Goal: Task Accomplishment & Management: Use online tool/utility

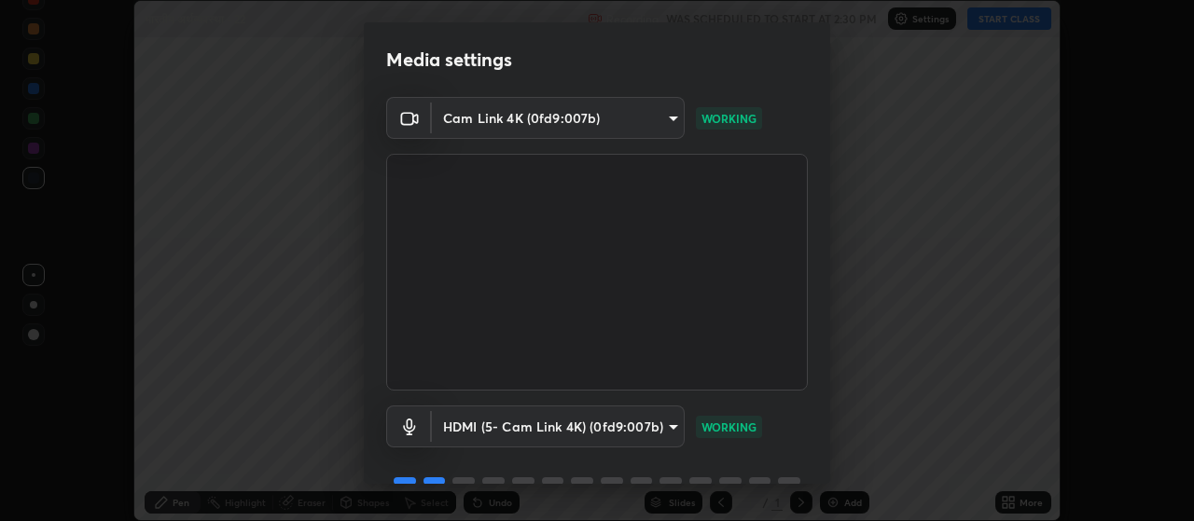
scroll to position [90, 0]
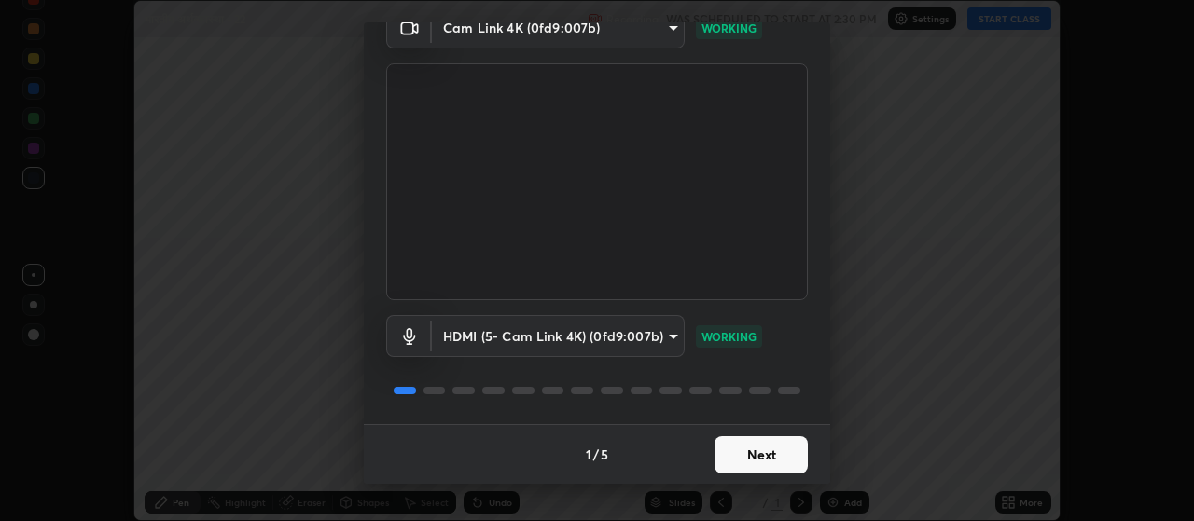
click at [770, 457] on button "Next" at bounding box center [760, 454] width 93 height 37
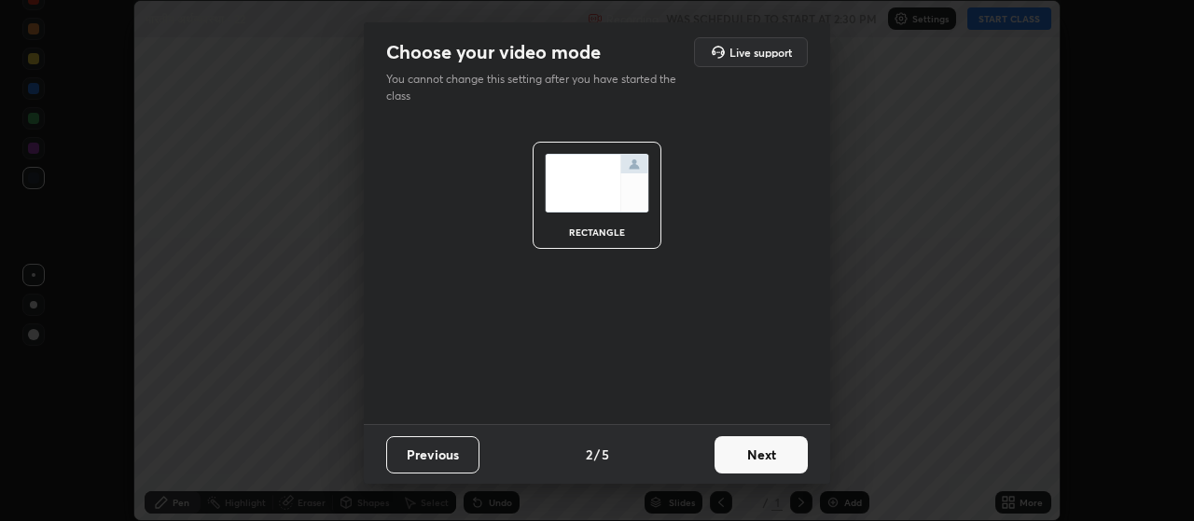
scroll to position [0, 0]
click at [773, 451] on button "Next" at bounding box center [760, 454] width 93 height 37
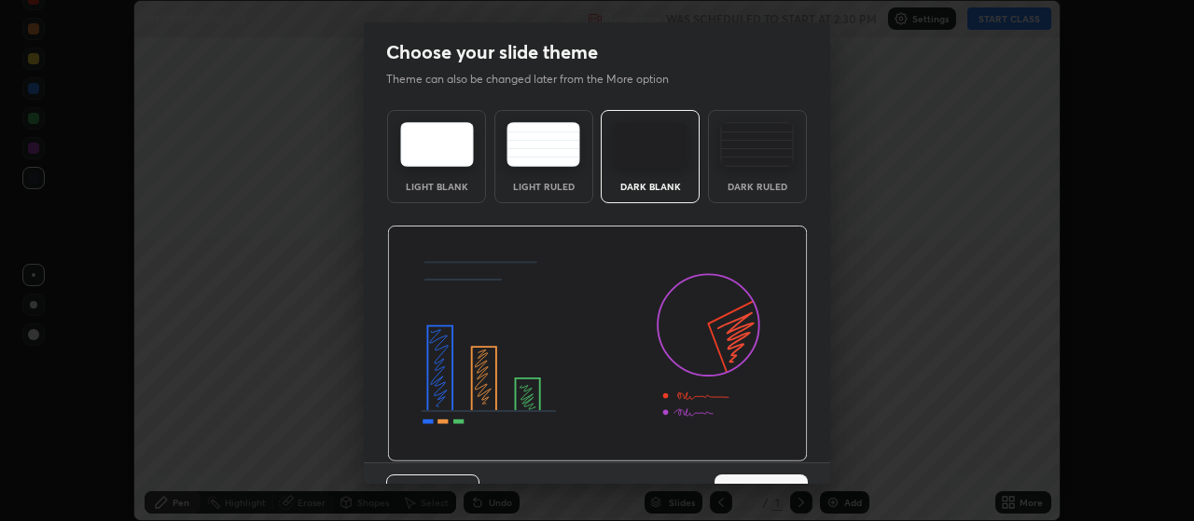
click at [776, 451] on img at bounding box center [597, 344] width 421 height 237
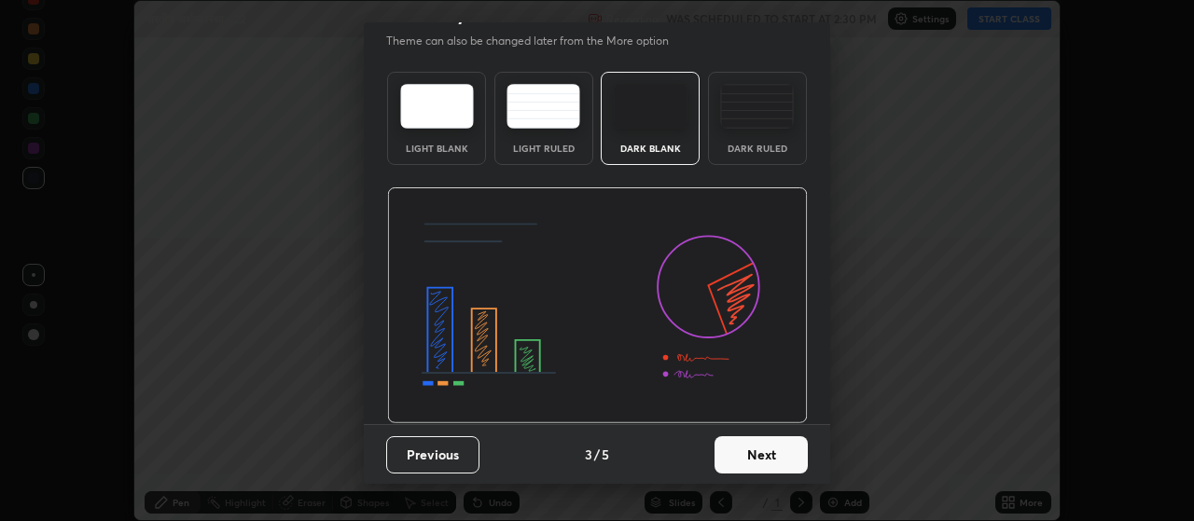
click at [767, 452] on button "Next" at bounding box center [760, 454] width 93 height 37
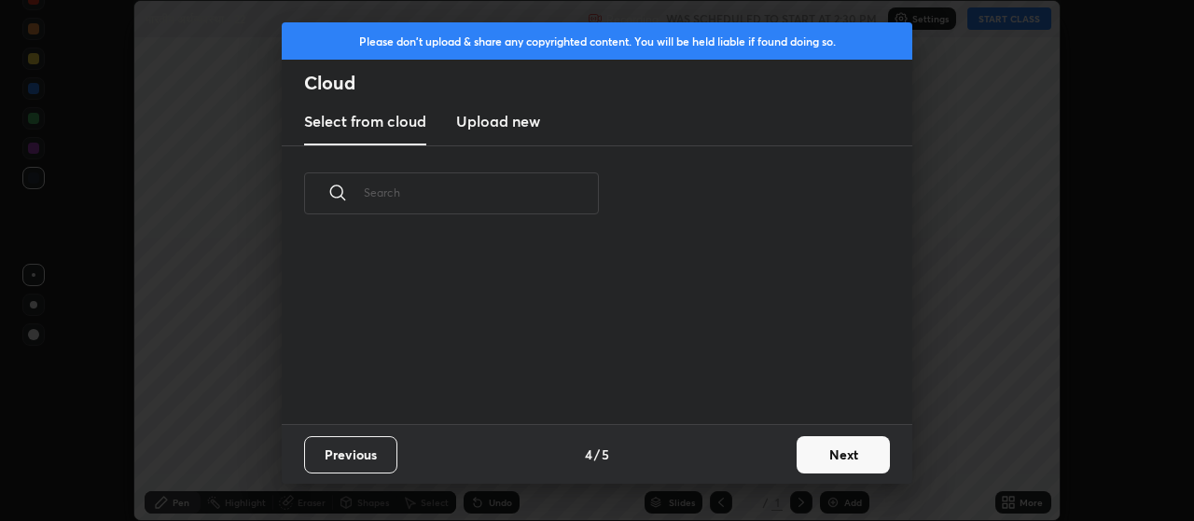
scroll to position [183, 599]
click at [832, 456] on button "Next" at bounding box center [842, 454] width 93 height 37
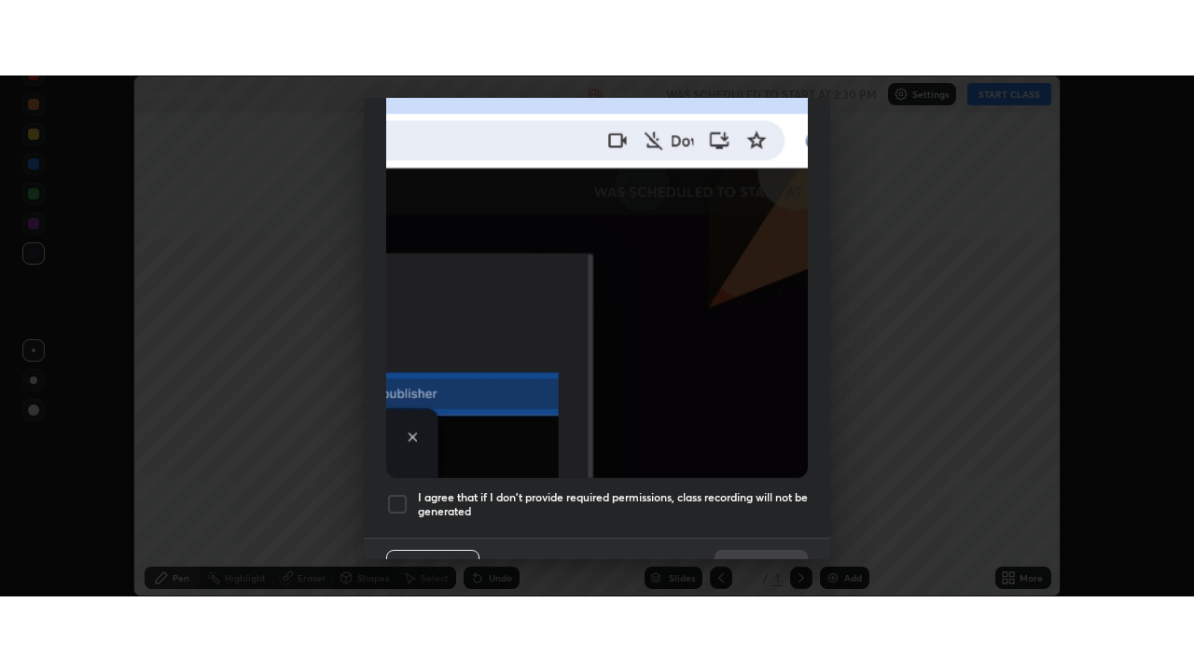
scroll to position [471, 0]
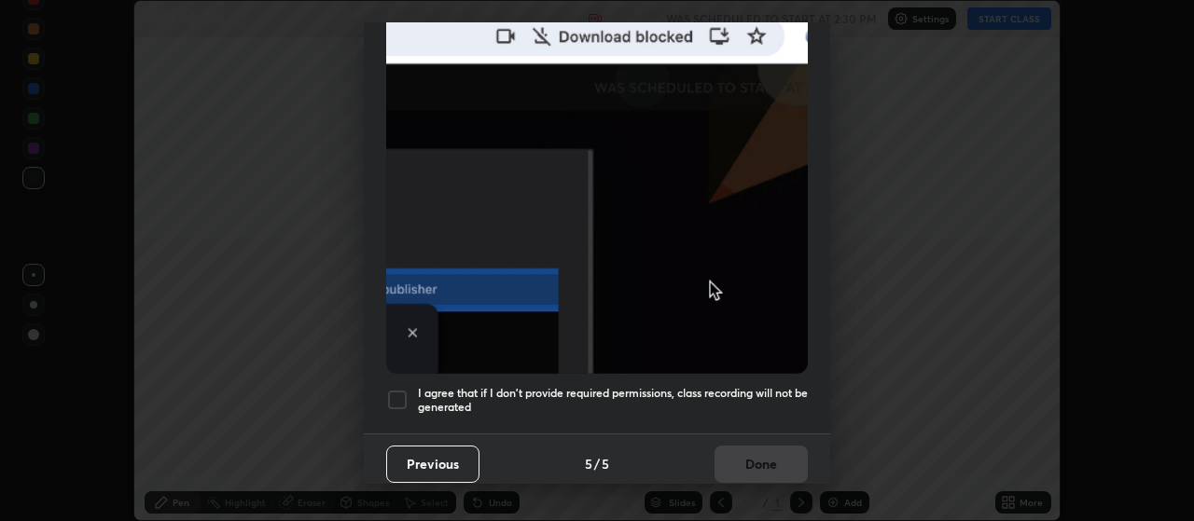
click at [397, 389] on div at bounding box center [397, 400] width 22 height 22
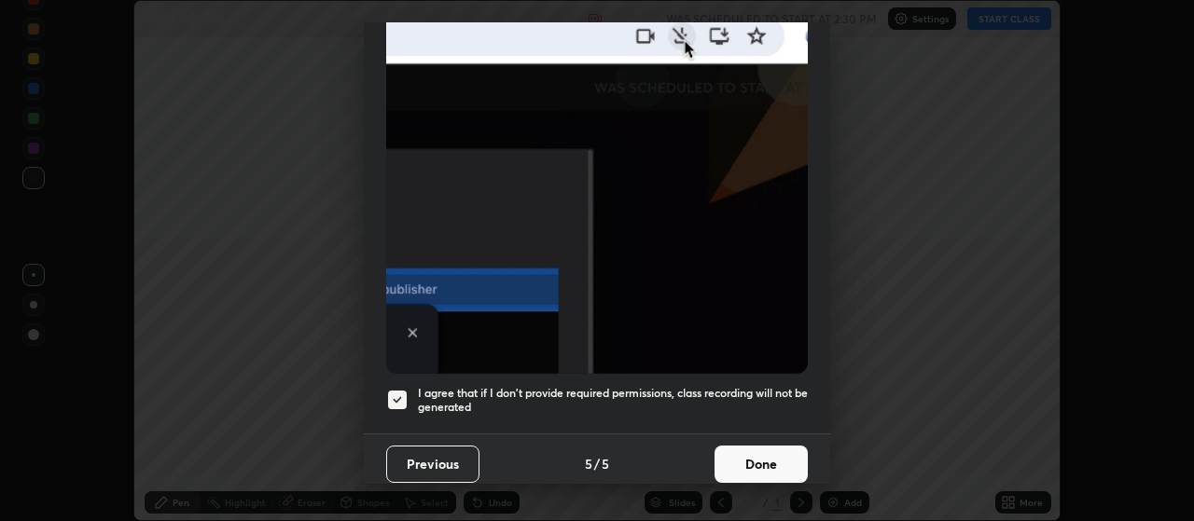
click at [778, 454] on button "Done" at bounding box center [760, 464] width 93 height 37
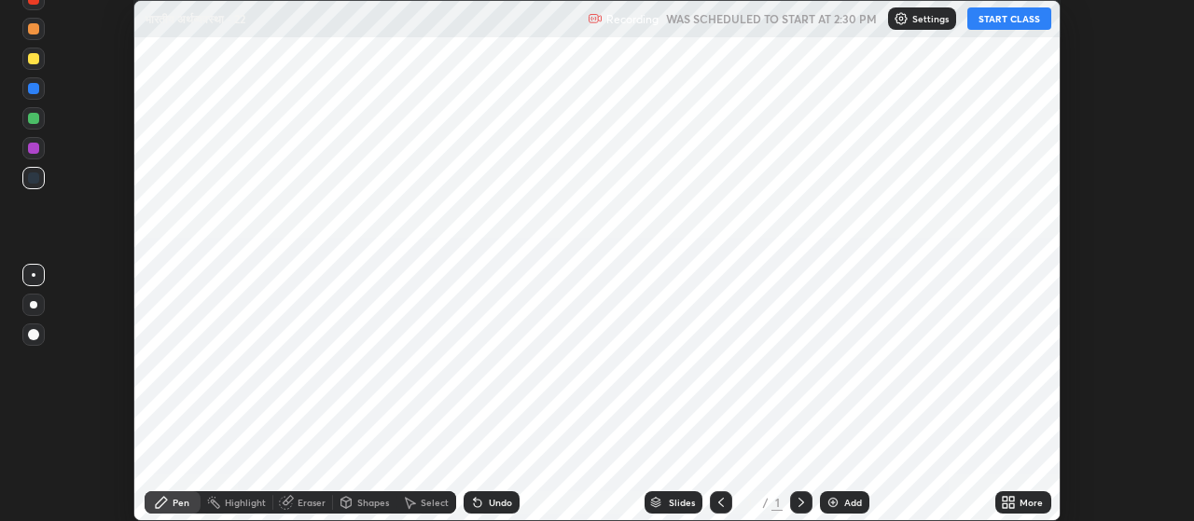
click at [855, 506] on div "Add" at bounding box center [853, 502] width 18 height 9
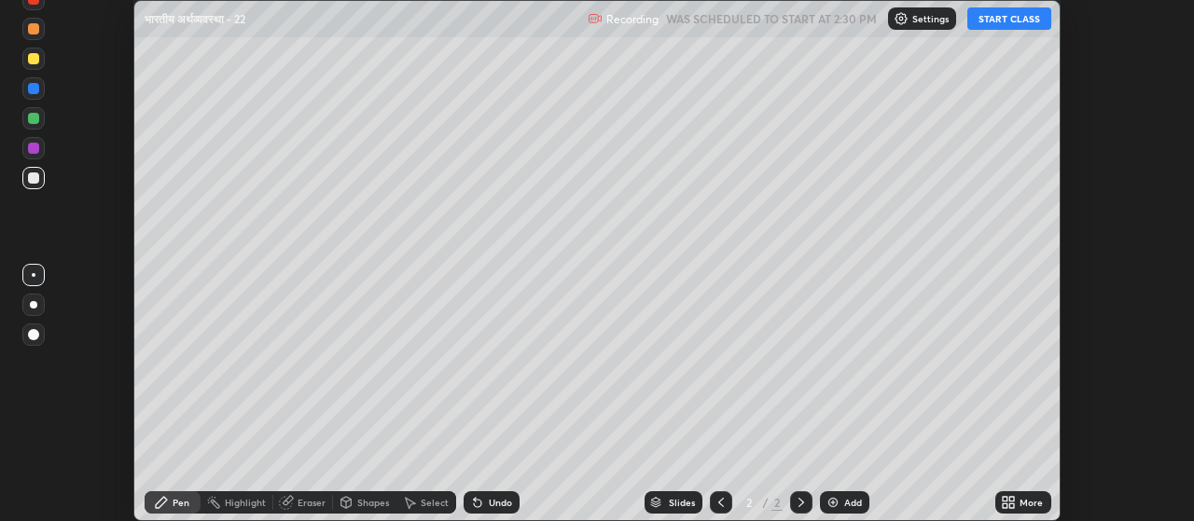
click at [1014, 501] on icon at bounding box center [1012, 499] width 5 height 5
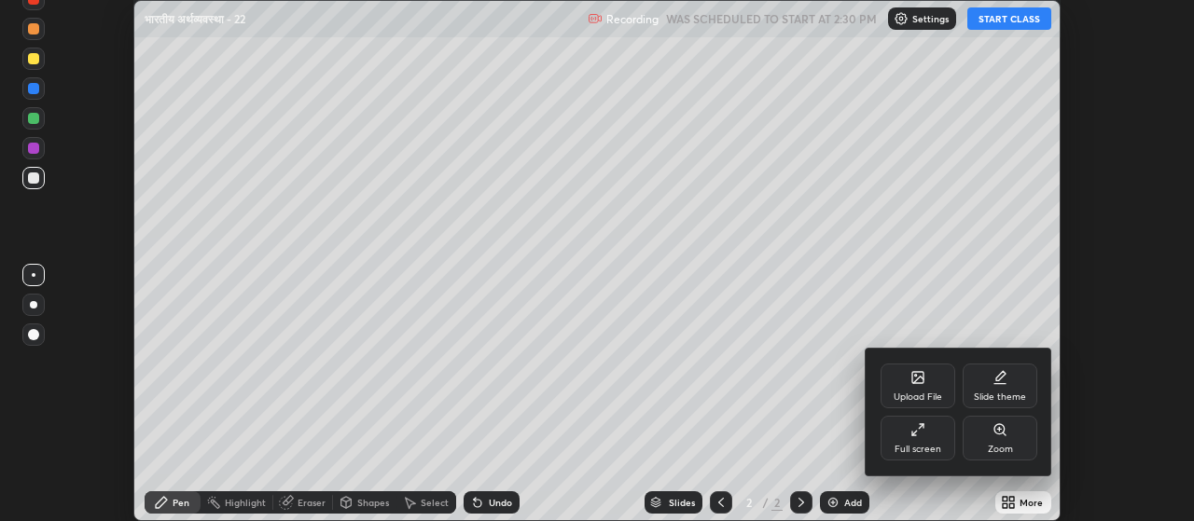
click at [902, 435] on div "Full screen" at bounding box center [917, 438] width 75 height 45
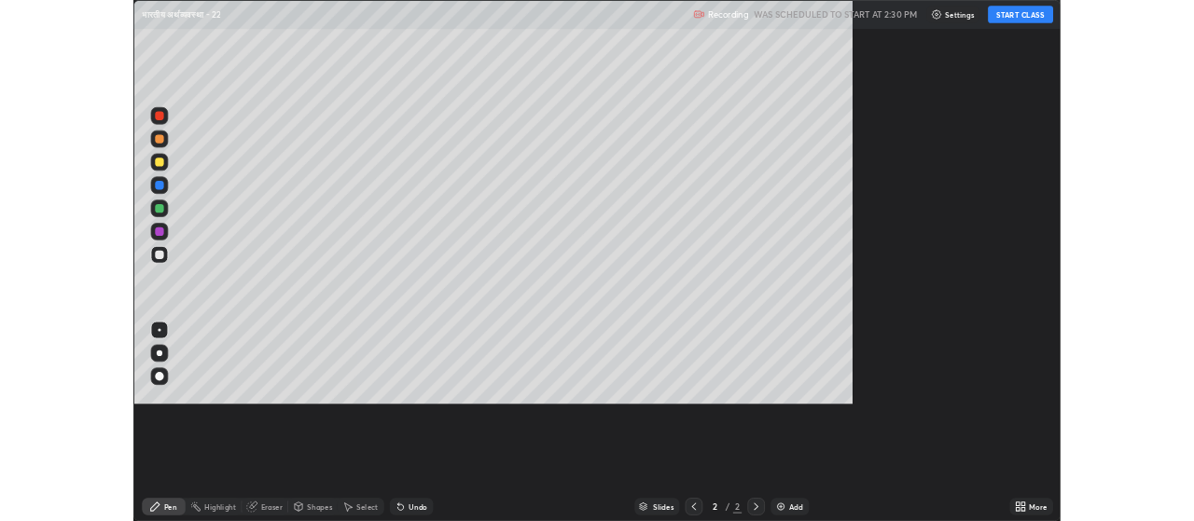
scroll to position [671, 1194]
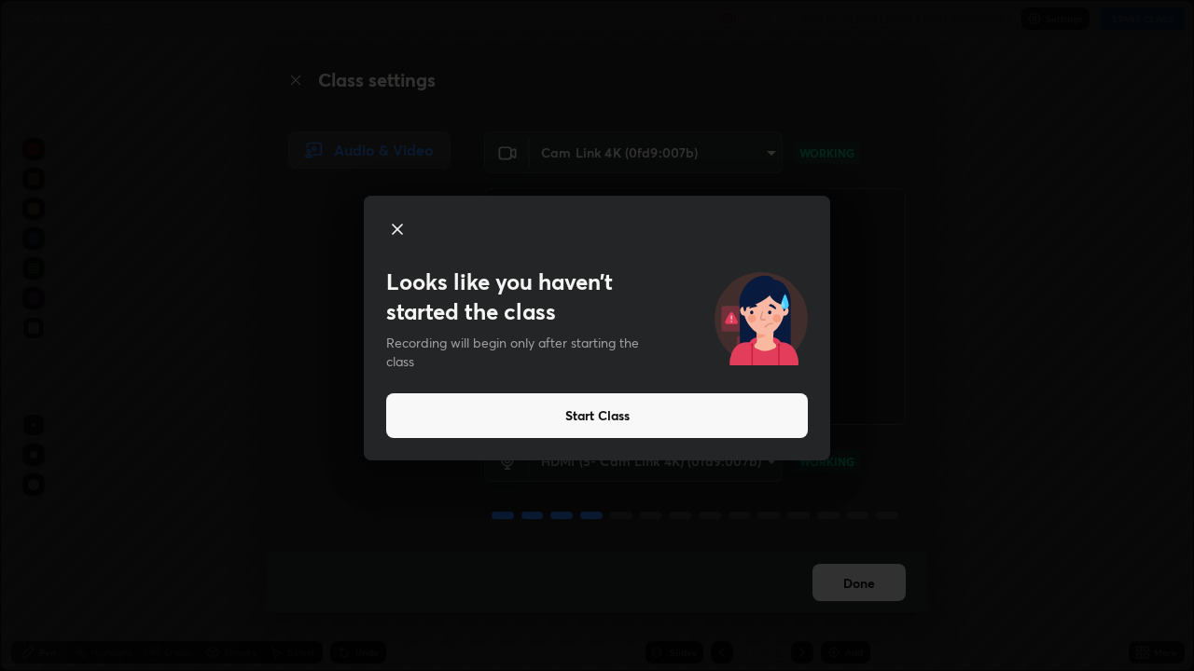
click at [585, 420] on button "Start Class" at bounding box center [596, 416] width 421 height 45
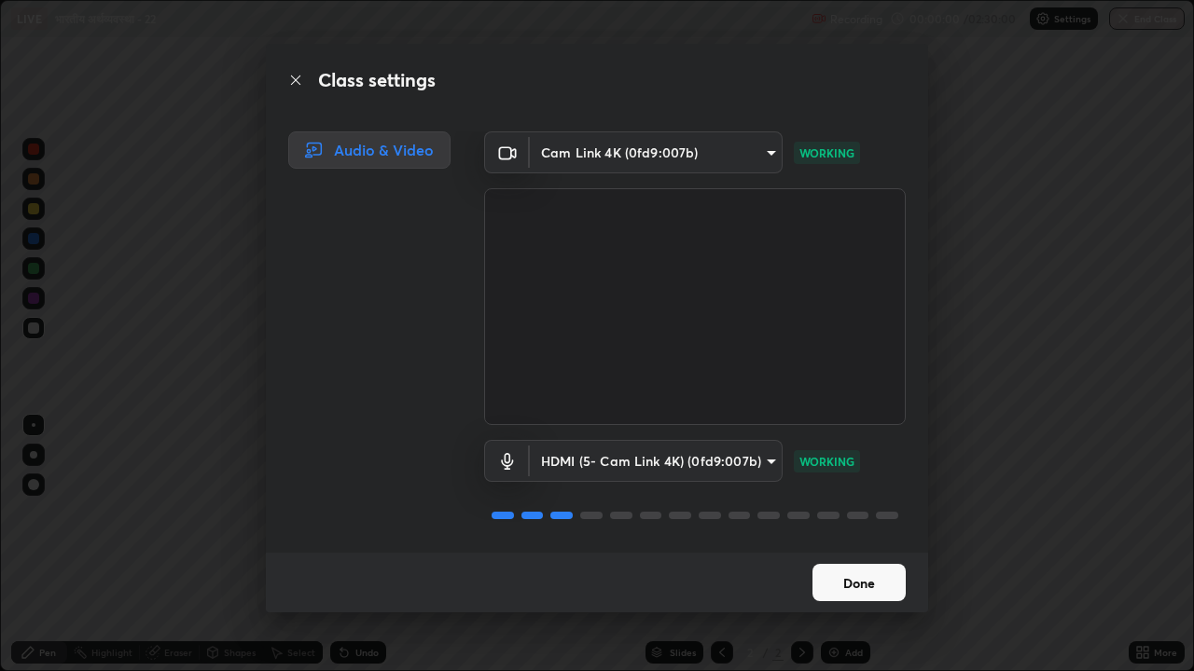
click at [852, 520] on button "Done" at bounding box center [858, 582] width 93 height 37
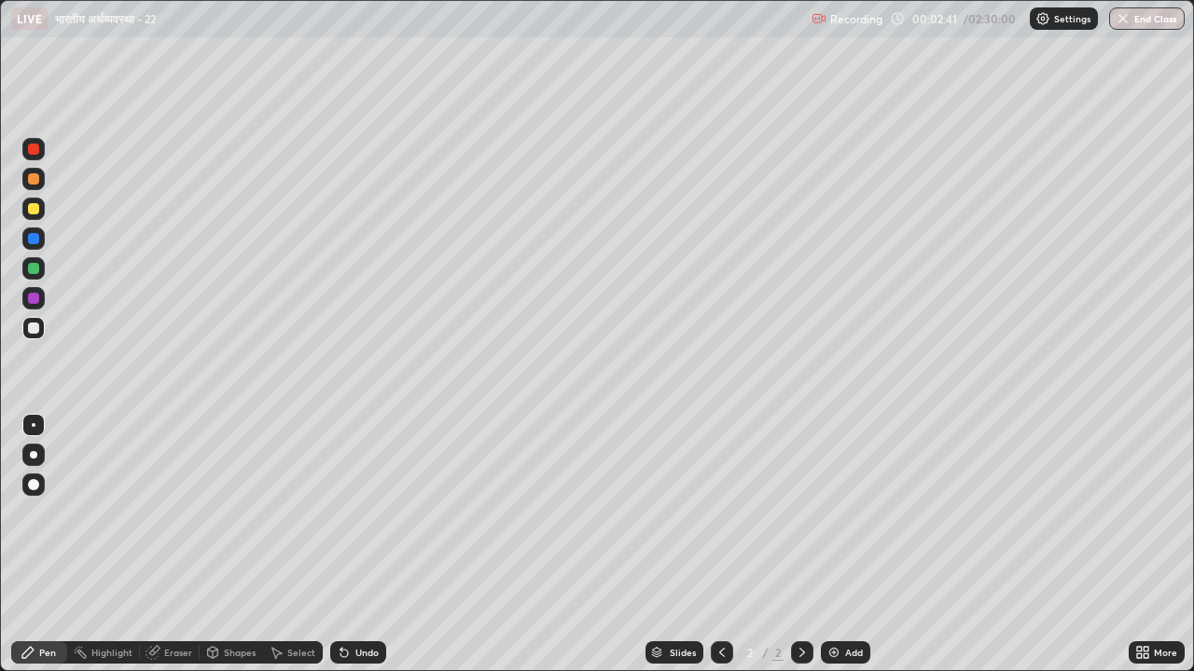
click at [34, 209] on div at bounding box center [33, 208] width 11 height 11
click at [35, 329] on div at bounding box center [33, 328] width 11 height 11
click at [827, 520] on img at bounding box center [833, 652] width 15 height 15
click at [355, 520] on div "Undo" at bounding box center [366, 652] width 23 height 9
click at [32, 210] on div at bounding box center [33, 208] width 11 height 11
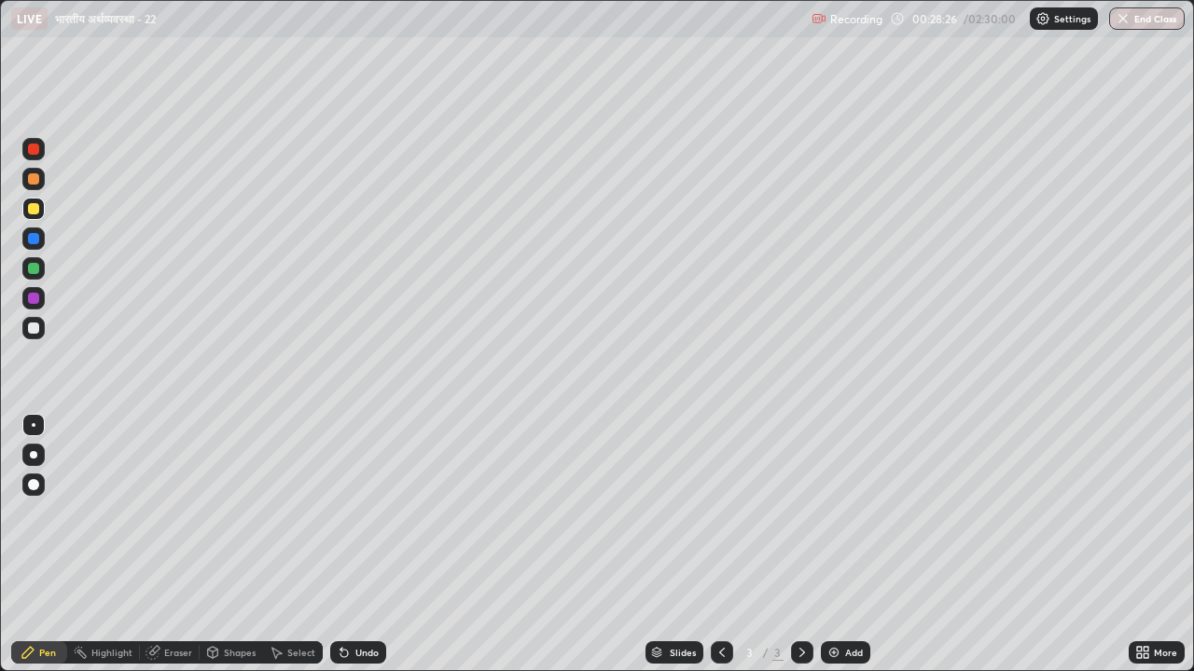
click at [830, 520] on img at bounding box center [833, 652] width 15 height 15
click at [33, 331] on div at bounding box center [33, 328] width 11 height 11
click at [835, 520] on img at bounding box center [833, 652] width 15 height 15
click at [32, 209] on div at bounding box center [33, 208] width 11 height 11
click at [35, 330] on div at bounding box center [33, 328] width 11 height 11
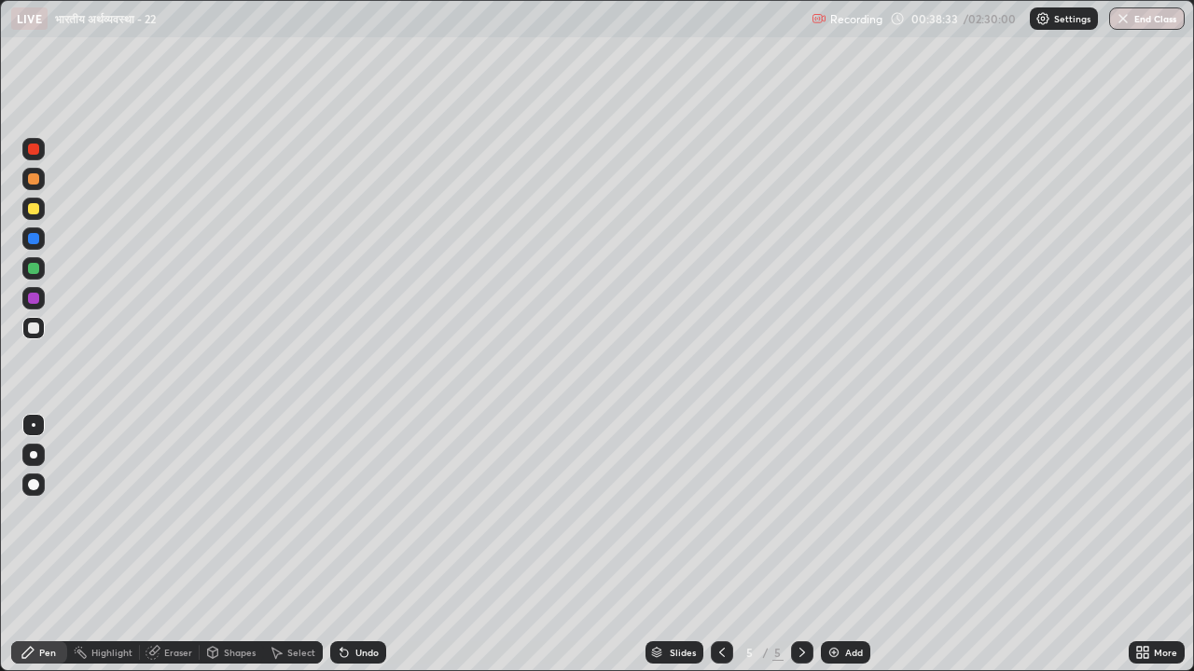
click at [340, 520] on icon at bounding box center [343, 653] width 7 height 7
click at [337, 520] on icon at bounding box center [344, 652] width 15 height 15
click at [30, 209] on div at bounding box center [33, 208] width 11 height 11
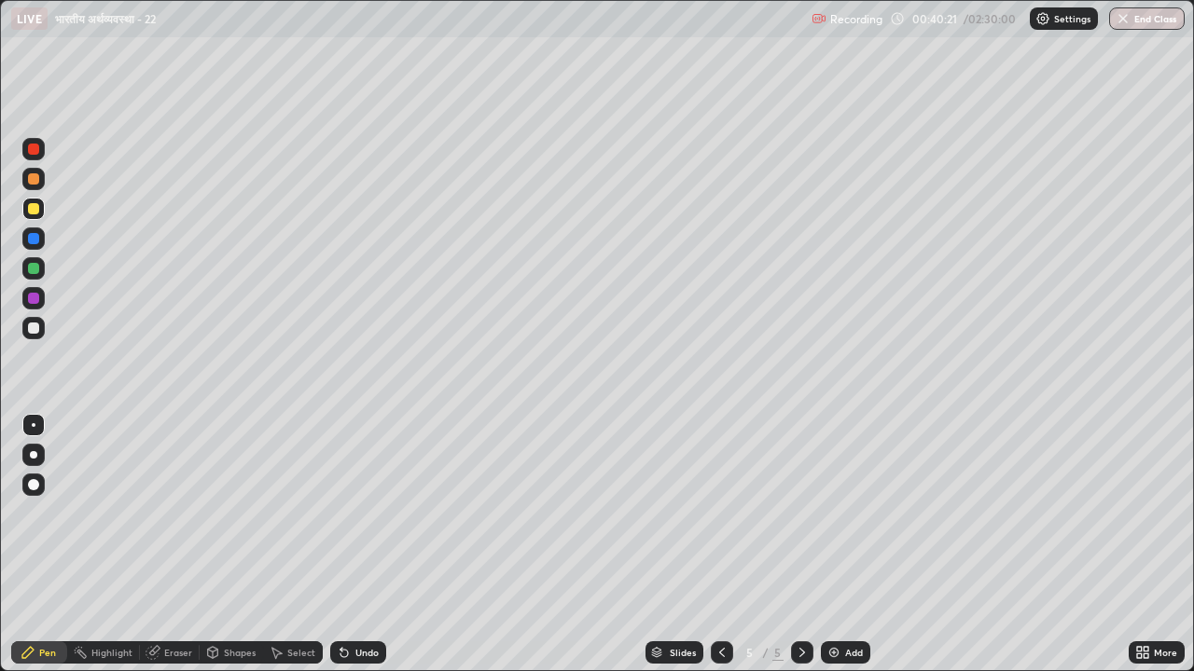
click at [35, 327] on div at bounding box center [33, 328] width 11 height 11
click at [720, 520] on icon at bounding box center [721, 652] width 15 height 15
click at [799, 520] on icon at bounding box center [802, 652] width 6 height 9
click at [827, 520] on img at bounding box center [833, 652] width 15 height 15
click at [832, 520] on img at bounding box center [833, 652] width 15 height 15
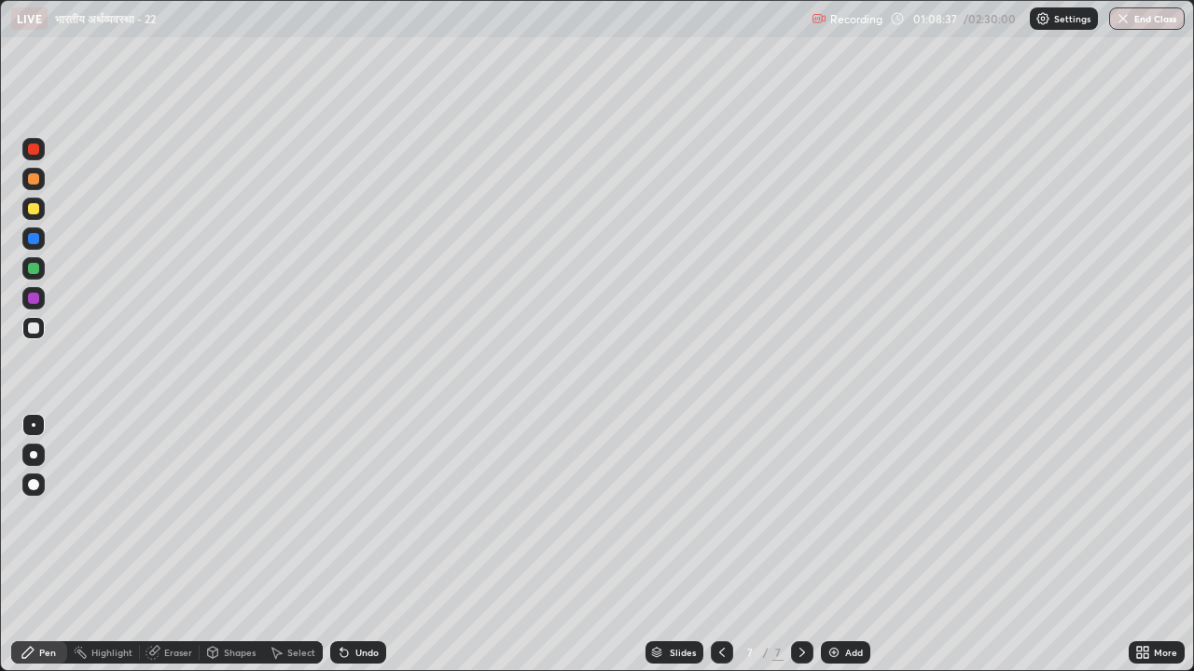
click at [33, 210] on div at bounding box center [33, 208] width 11 height 11
click at [829, 520] on img at bounding box center [833, 652] width 15 height 15
click at [32, 328] on div at bounding box center [33, 328] width 11 height 11
click at [833, 520] on img at bounding box center [833, 652] width 15 height 15
click at [360, 520] on div "Undo" at bounding box center [366, 652] width 23 height 9
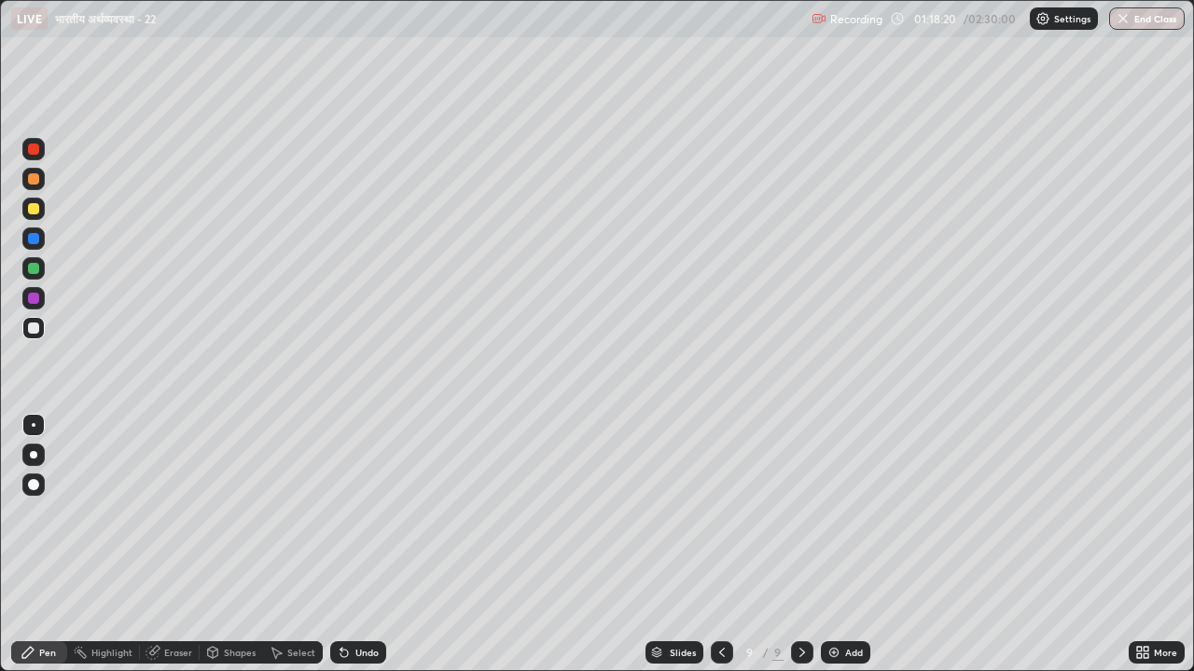
click at [355, 520] on div "Undo" at bounding box center [366, 652] width 23 height 9
click at [35, 210] on div at bounding box center [33, 208] width 11 height 11
click at [29, 330] on div at bounding box center [33, 328] width 11 height 11
click at [355, 520] on div "Undo" at bounding box center [366, 652] width 23 height 9
click at [361, 520] on div "Undo" at bounding box center [366, 652] width 23 height 9
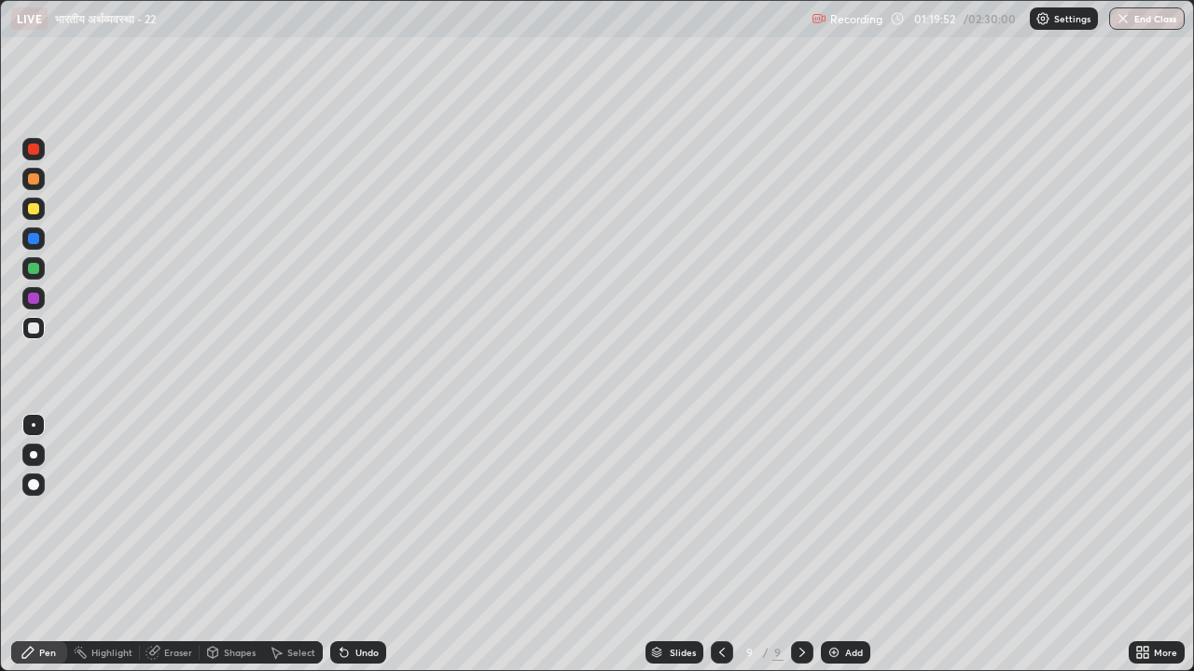
click at [353, 520] on div "Undo" at bounding box center [358, 653] width 56 height 22
click at [830, 520] on img at bounding box center [833, 652] width 15 height 15
click at [367, 520] on div "Undo" at bounding box center [366, 652] width 23 height 9
click at [364, 520] on div "Undo" at bounding box center [366, 652] width 23 height 9
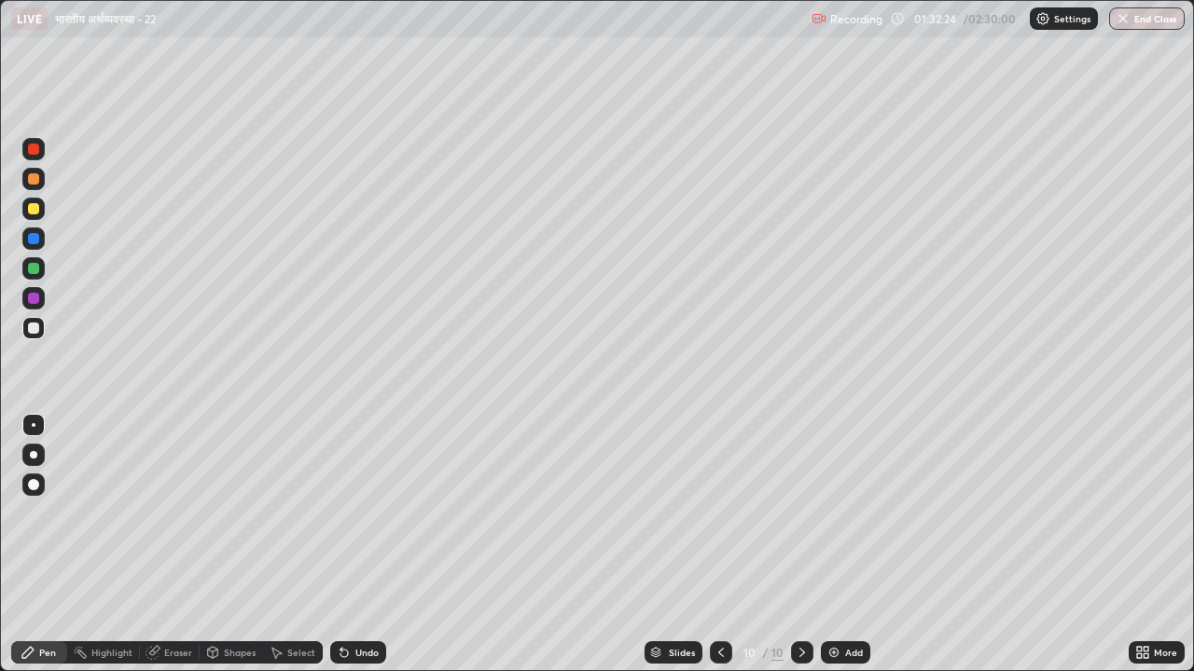
click at [363, 520] on div "Undo" at bounding box center [366, 652] width 23 height 9
click at [834, 520] on img at bounding box center [833, 652] width 15 height 15
click at [368, 520] on div "Undo" at bounding box center [366, 652] width 23 height 9
click at [715, 520] on icon at bounding box center [721, 652] width 15 height 15
click at [800, 520] on icon at bounding box center [801, 652] width 15 height 15
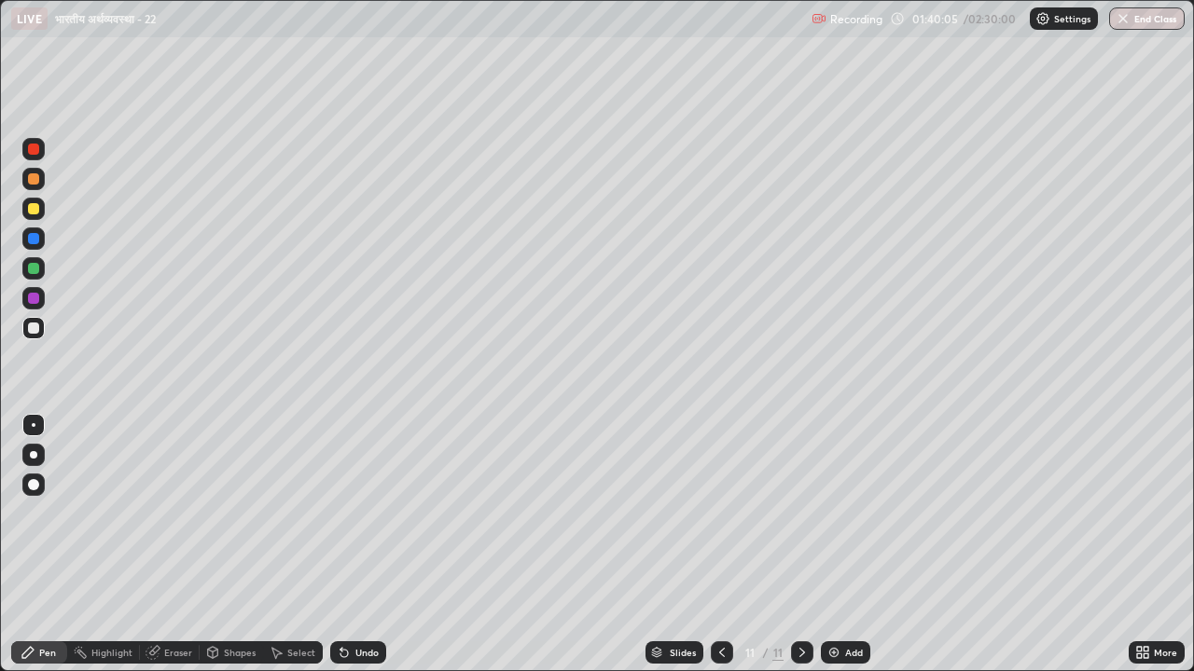
click at [801, 520] on icon at bounding box center [802, 652] width 6 height 9
click at [717, 520] on icon at bounding box center [721, 652] width 15 height 15
click at [714, 520] on icon at bounding box center [721, 652] width 15 height 15
click at [715, 520] on icon at bounding box center [721, 652] width 15 height 15
click at [801, 520] on icon at bounding box center [802, 652] width 6 height 9
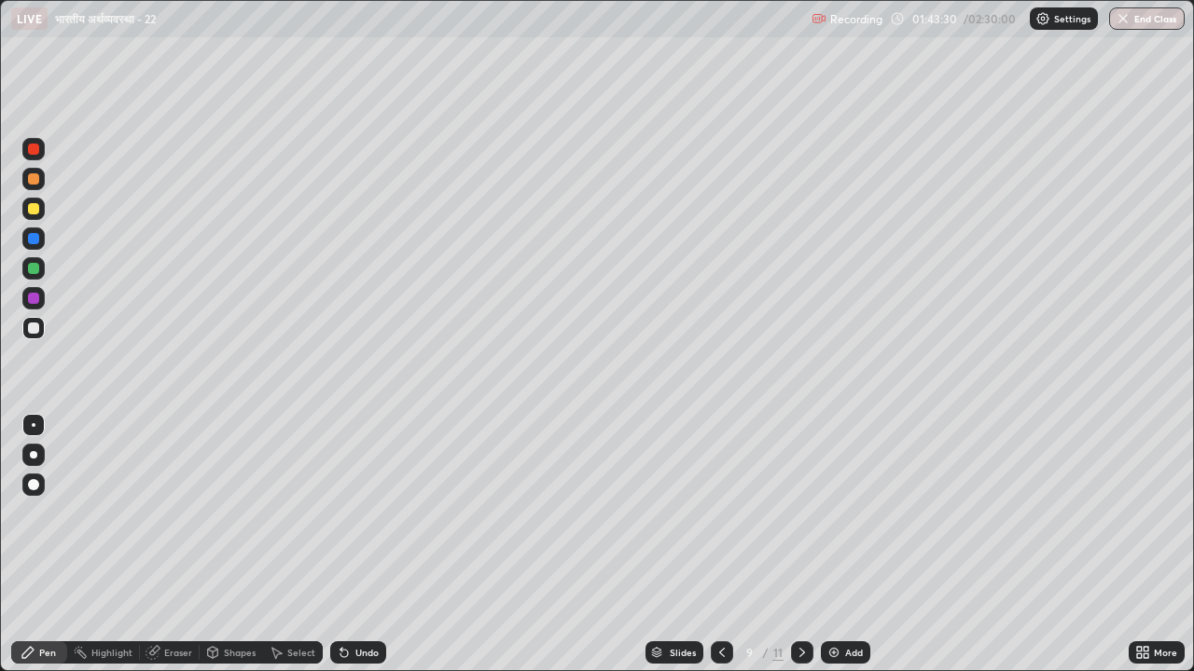
click at [799, 520] on icon at bounding box center [801, 652] width 15 height 15
click at [719, 520] on icon at bounding box center [721, 652] width 15 height 15
click at [794, 520] on icon at bounding box center [801, 652] width 15 height 15
click at [796, 520] on icon at bounding box center [801, 652] width 15 height 15
click at [797, 520] on icon at bounding box center [801, 652] width 15 height 15
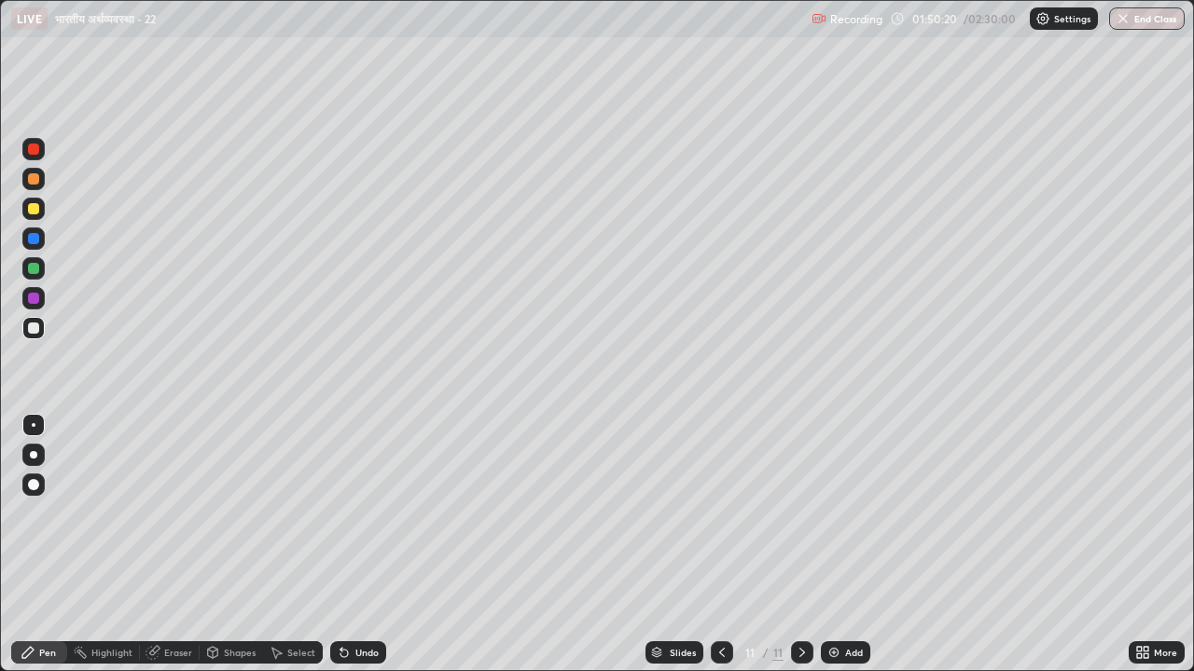
click at [828, 520] on img at bounding box center [833, 652] width 15 height 15
click at [364, 520] on div "Undo" at bounding box center [366, 652] width 23 height 9
click at [368, 520] on div "Undo" at bounding box center [366, 652] width 23 height 9
click at [833, 520] on img at bounding box center [833, 652] width 15 height 15
click at [717, 520] on icon at bounding box center [721, 652] width 15 height 15
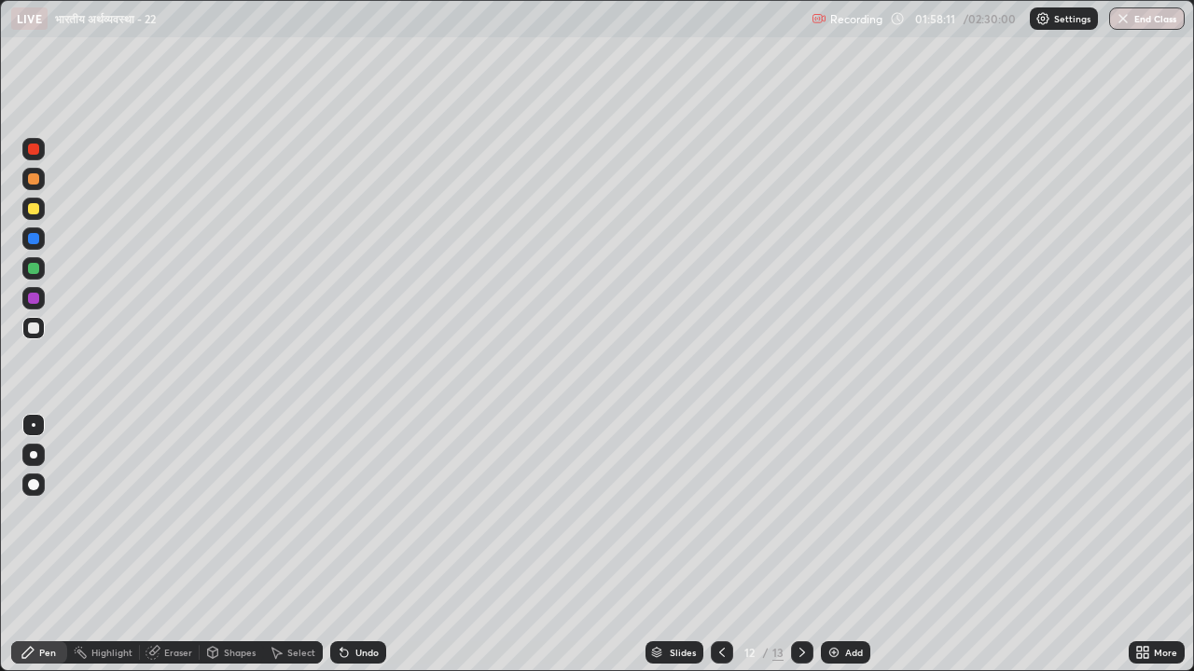
click at [352, 520] on div "Undo" at bounding box center [358, 653] width 56 height 22
click at [369, 520] on div "Undo" at bounding box center [366, 652] width 23 height 9
click at [830, 520] on img at bounding box center [833, 652] width 15 height 15
click at [826, 520] on img at bounding box center [833, 652] width 15 height 15
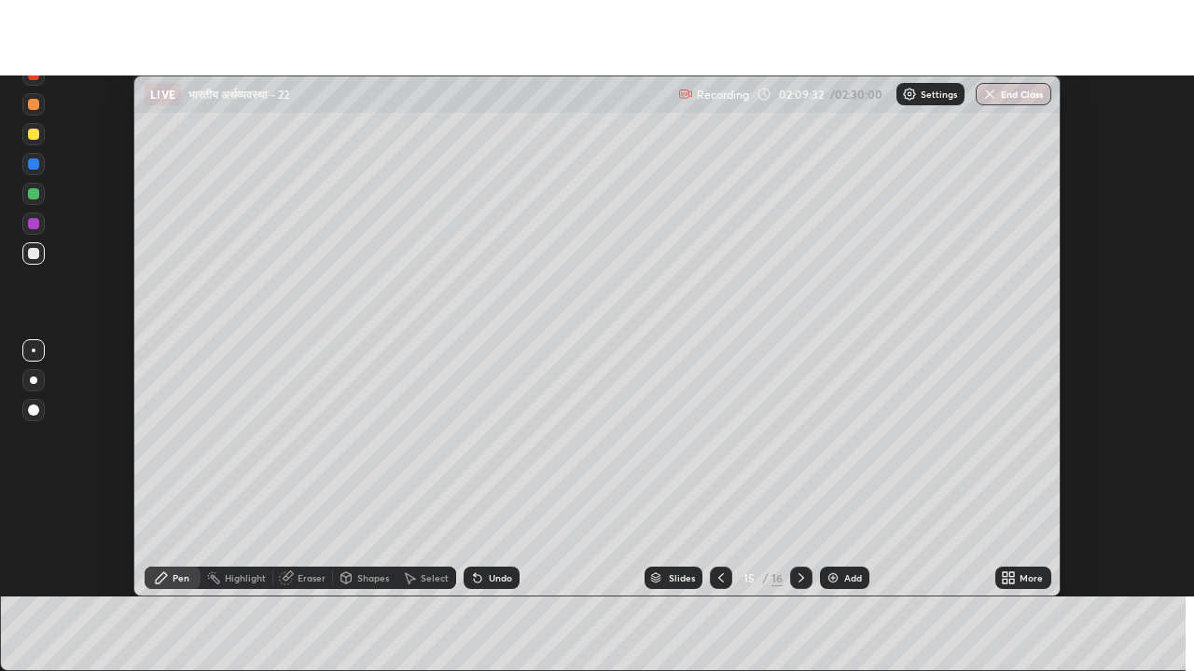
scroll to position [92727, 92055]
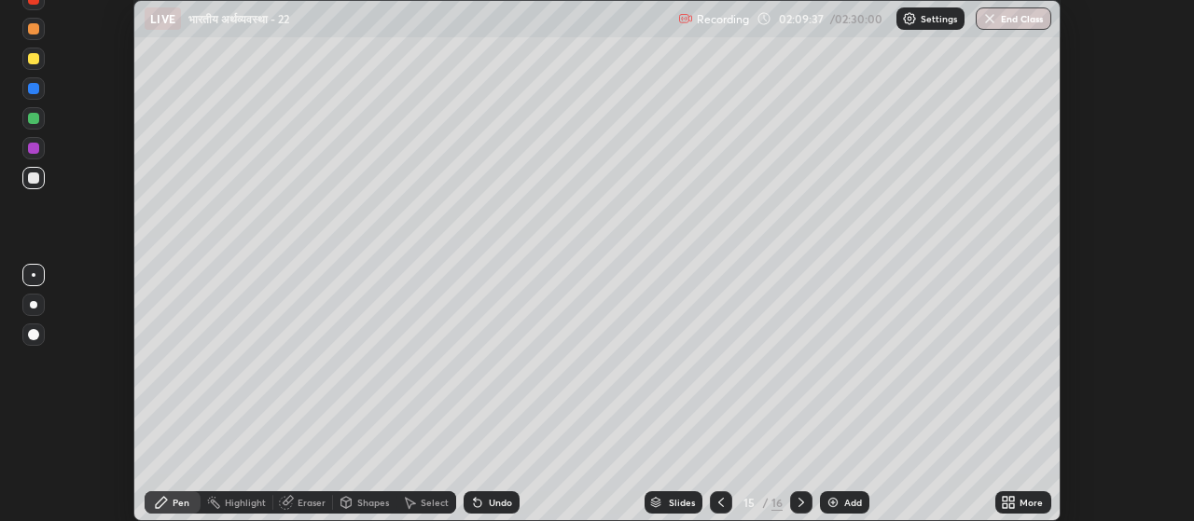
click at [168, 506] on icon at bounding box center [161, 502] width 15 height 15
click at [1008, 502] on icon at bounding box center [1008, 502] width 15 height 15
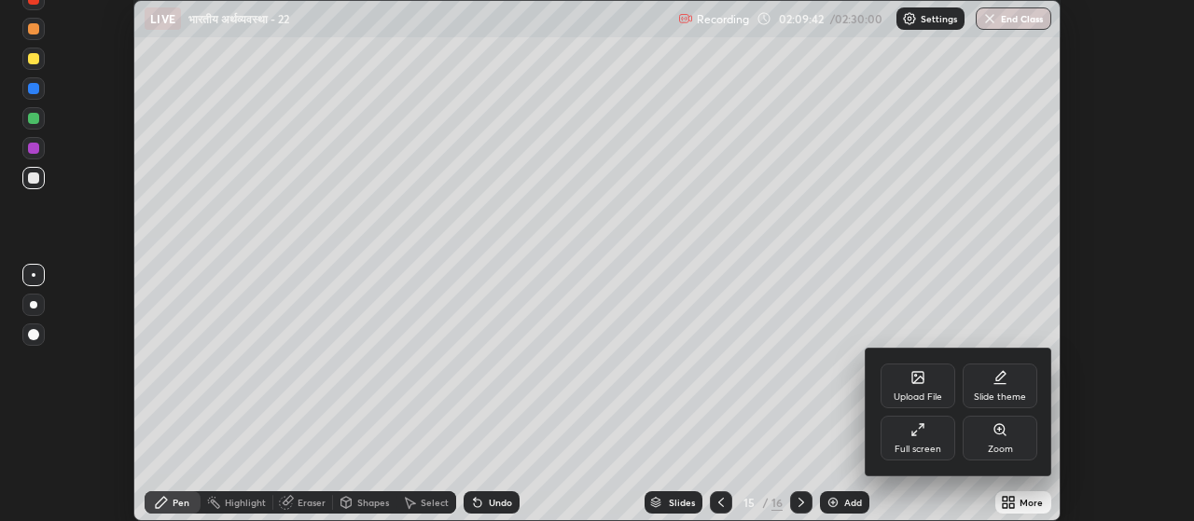
click at [914, 435] on icon at bounding box center [914, 434] width 4 height 4
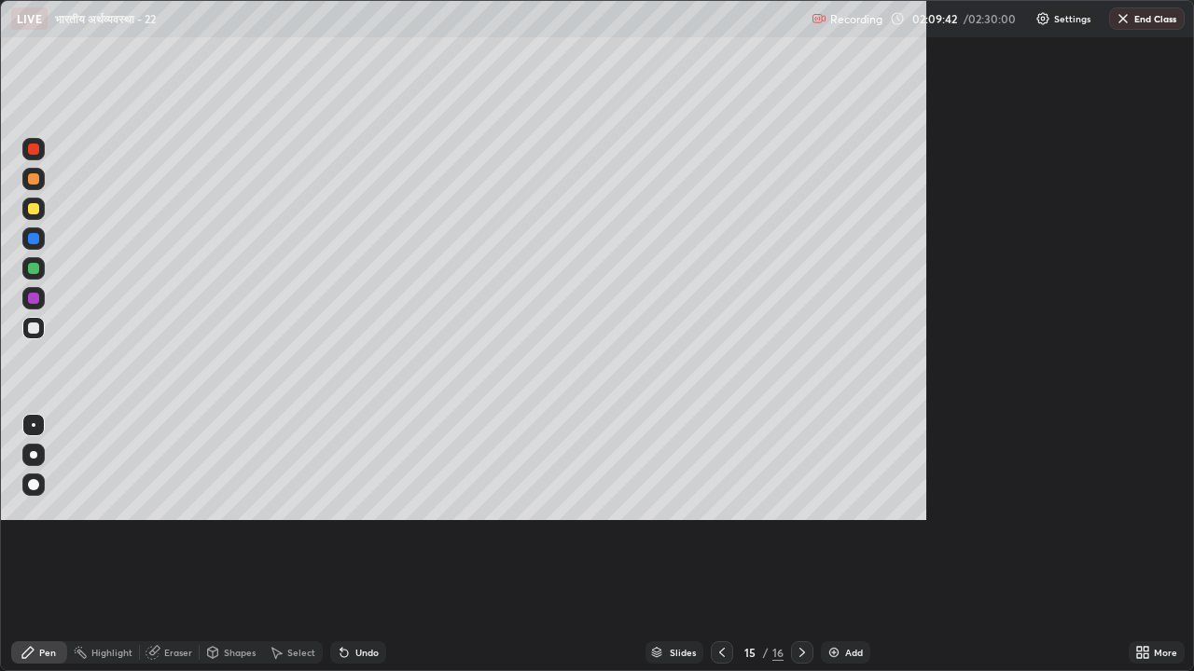
scroll to position [671, 1194]
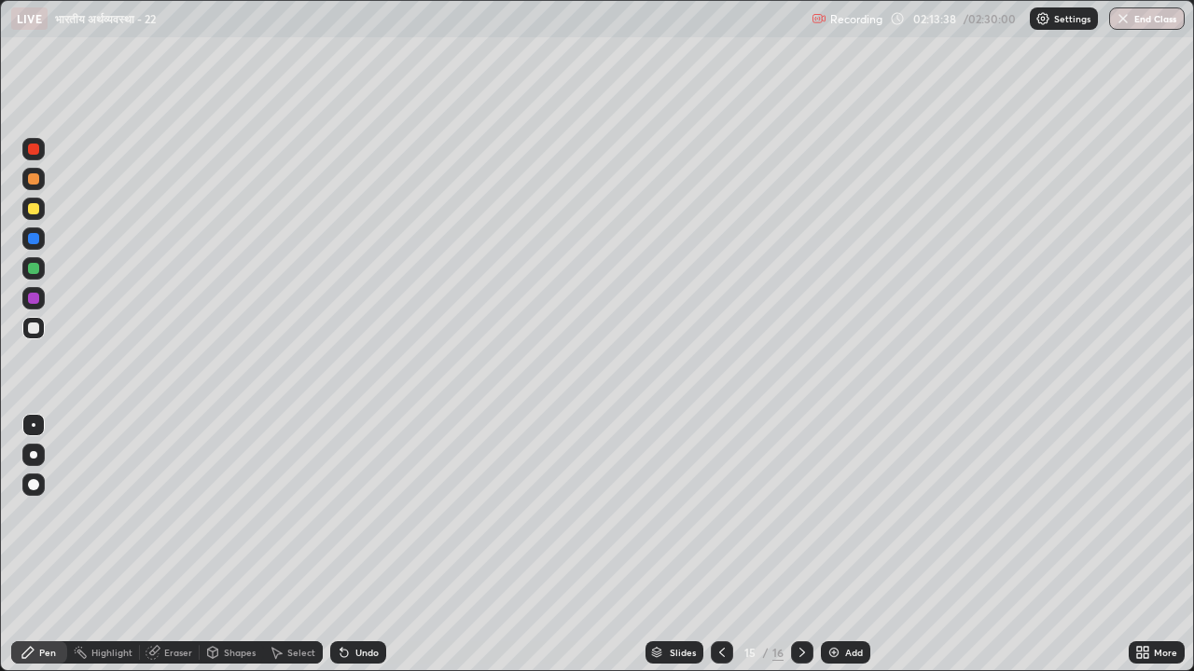
click at [362, 520] on div "Undo" at bounding box center [366, 652] width 23 height 9
click at [365, 520] on div "Undo" at bounding box center [366, 652] width 23 height 9
click at [366, 520] on div "Undo" at bounding box center [366, 652] width 23 height 9
click at [359, 520] on div "Undo" at bounding box center [366, 652] width 23 height 9
click at [356, 520] on div "Undo" at bounding box center [366, 652] width 23 height 9
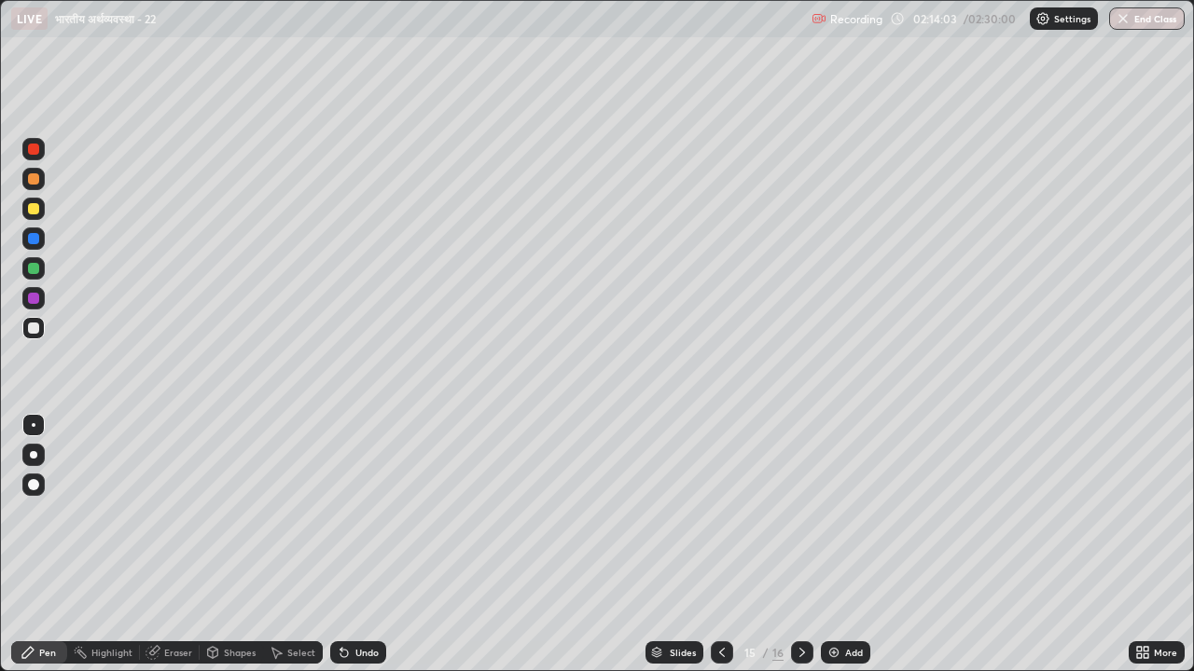
click at [355, 520] on div "Undo" at bounding box center [366, 652] width 23 height 9
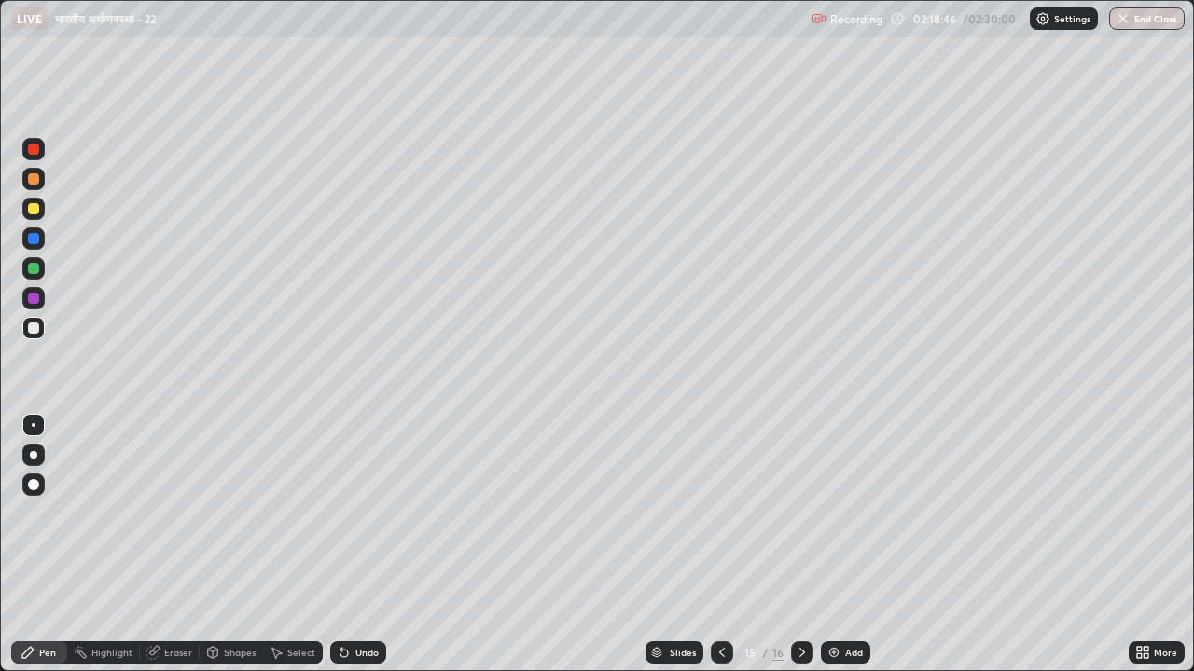
click at [828, 520] on img at bounding box center [833, 652] width 15 height 15
click at [716, 520] on icon at bounding box center [721, 652] width 15 height 15
click at [797, 520] on icon at bounding box center [801, 652] width 15 height 15
click at [1133, 22] on button "End Class" at bounding box center [1147, 18] width 76 height 22
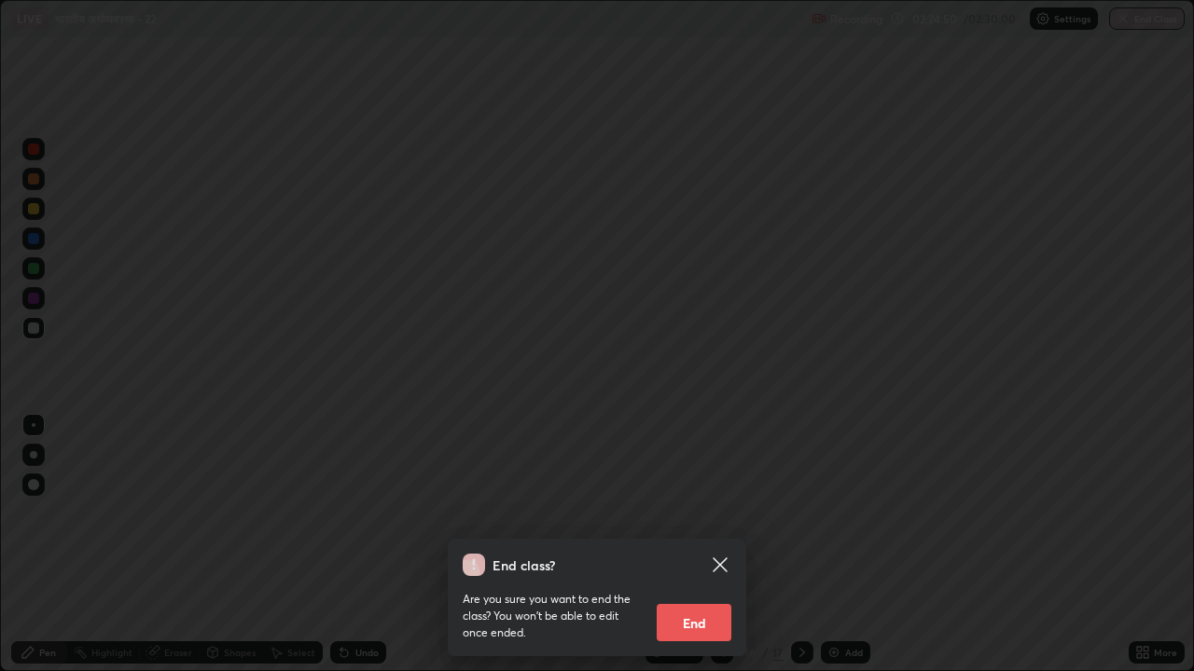
click at [697, 520] on button "End" at bounding box center [693, 622] width 75 height 37
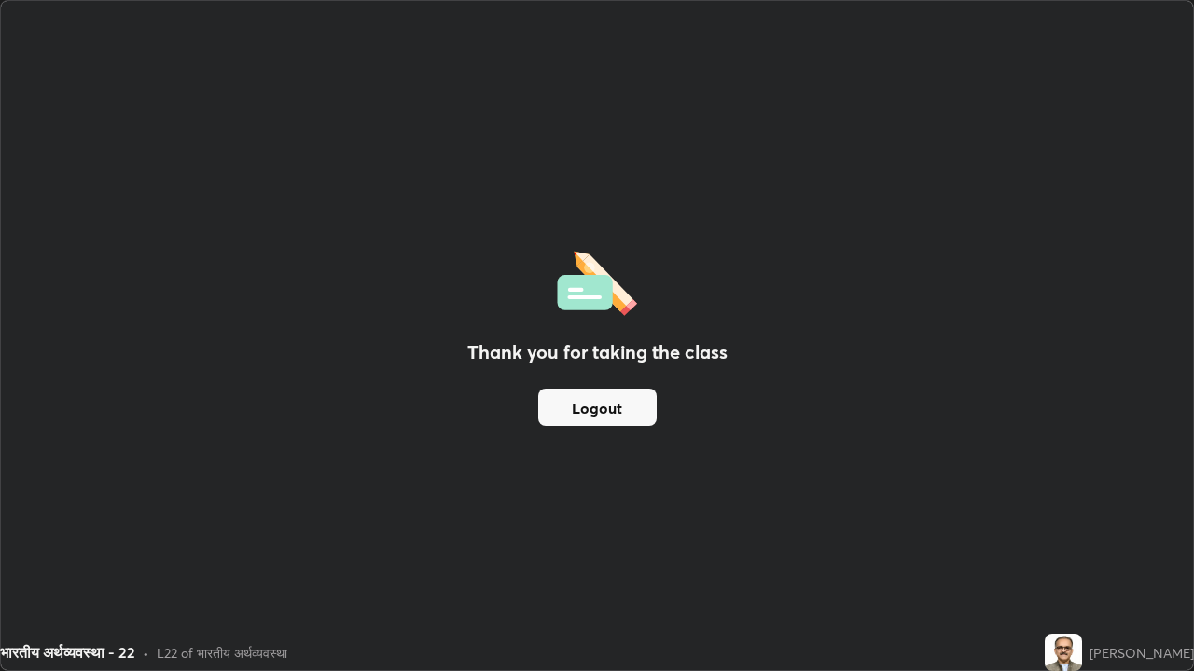
click at [564, 416] on button "Logout" at bounding box center [597, 407] width 118 height 37
click at [581, 407] on button "Logout" at bounding box center [597, 407] width 118 height 37
